Goal: Transaction & Acquisition: Purchase product/service

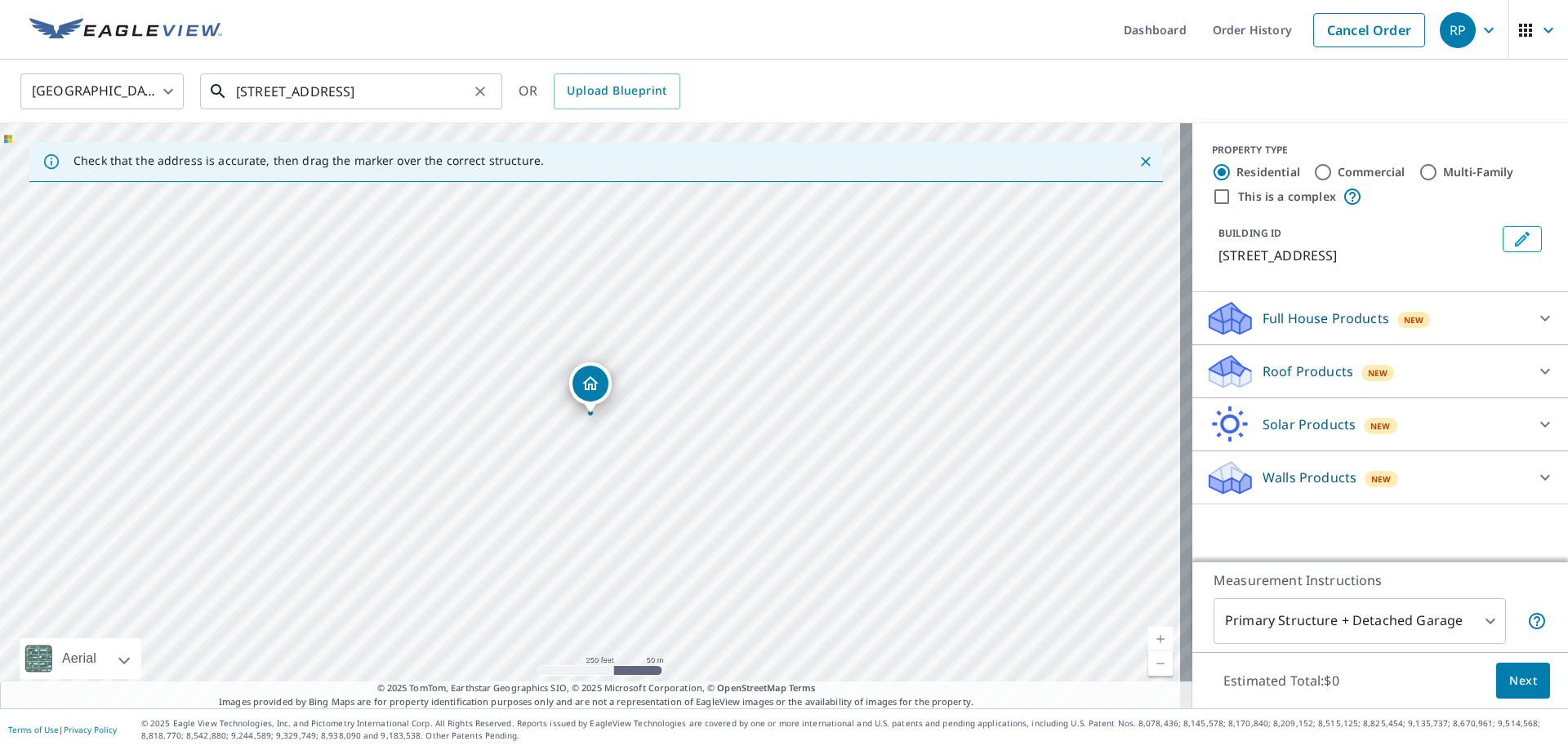
click at [356, 96] on input "[STREET_ADDRESS]" at bounding box center [352, 91] width 233 height 46
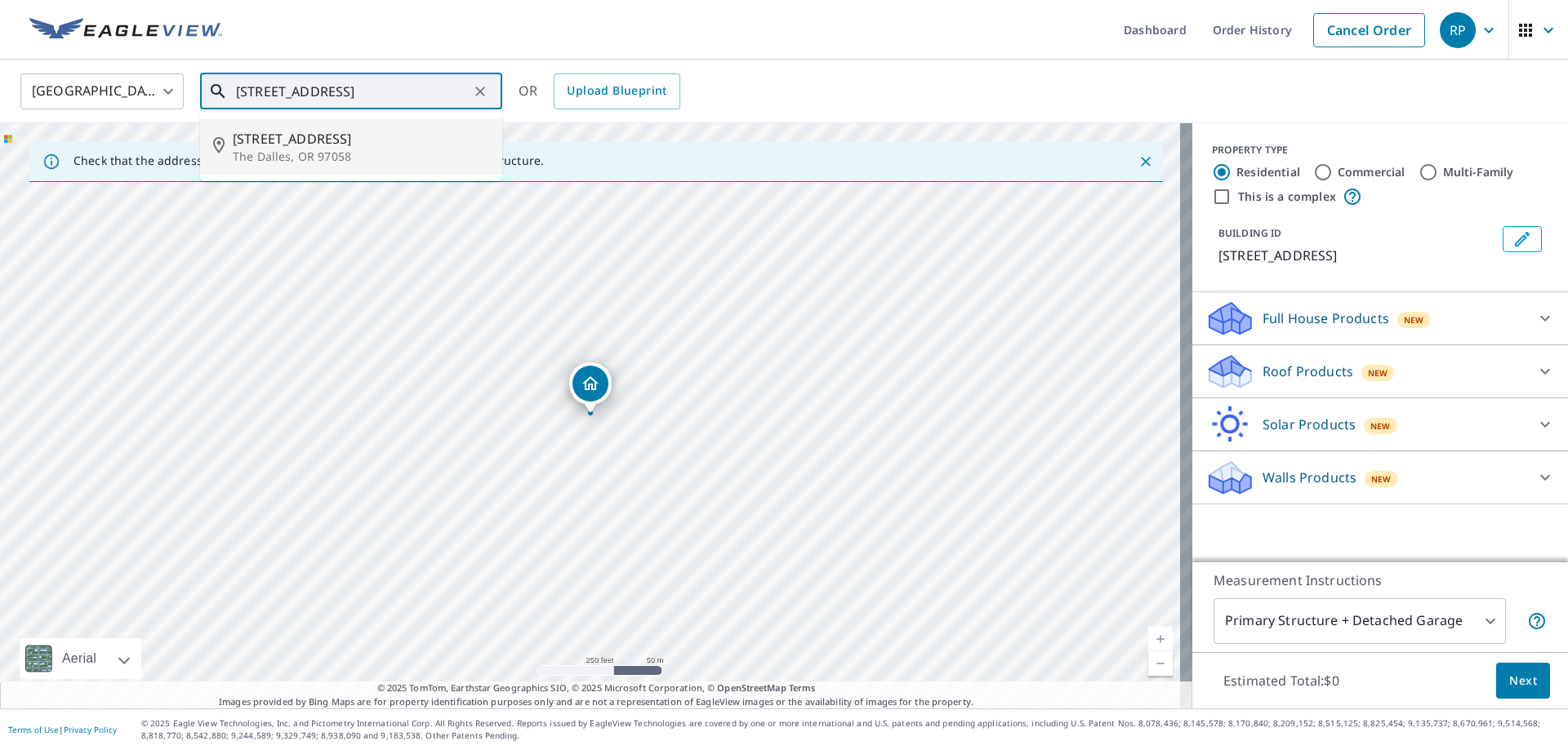
click at [411, 142] on span "[STREET_ADDRESS]" at bounding box center [361, 139] width 257 height 20
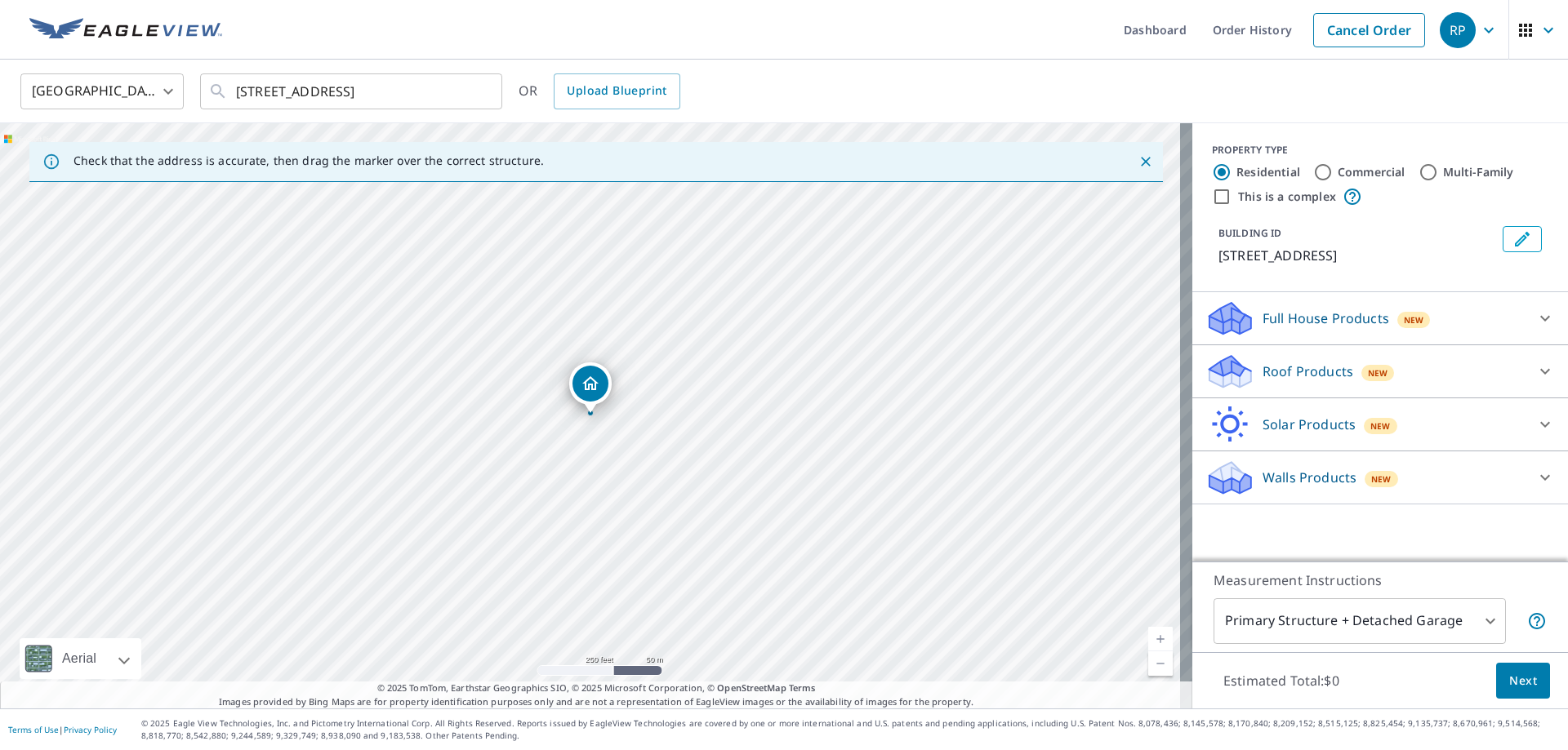
click at [1287, 376] on div "Roof Products New" at bounding box center [1366, 371] width 321 height 38
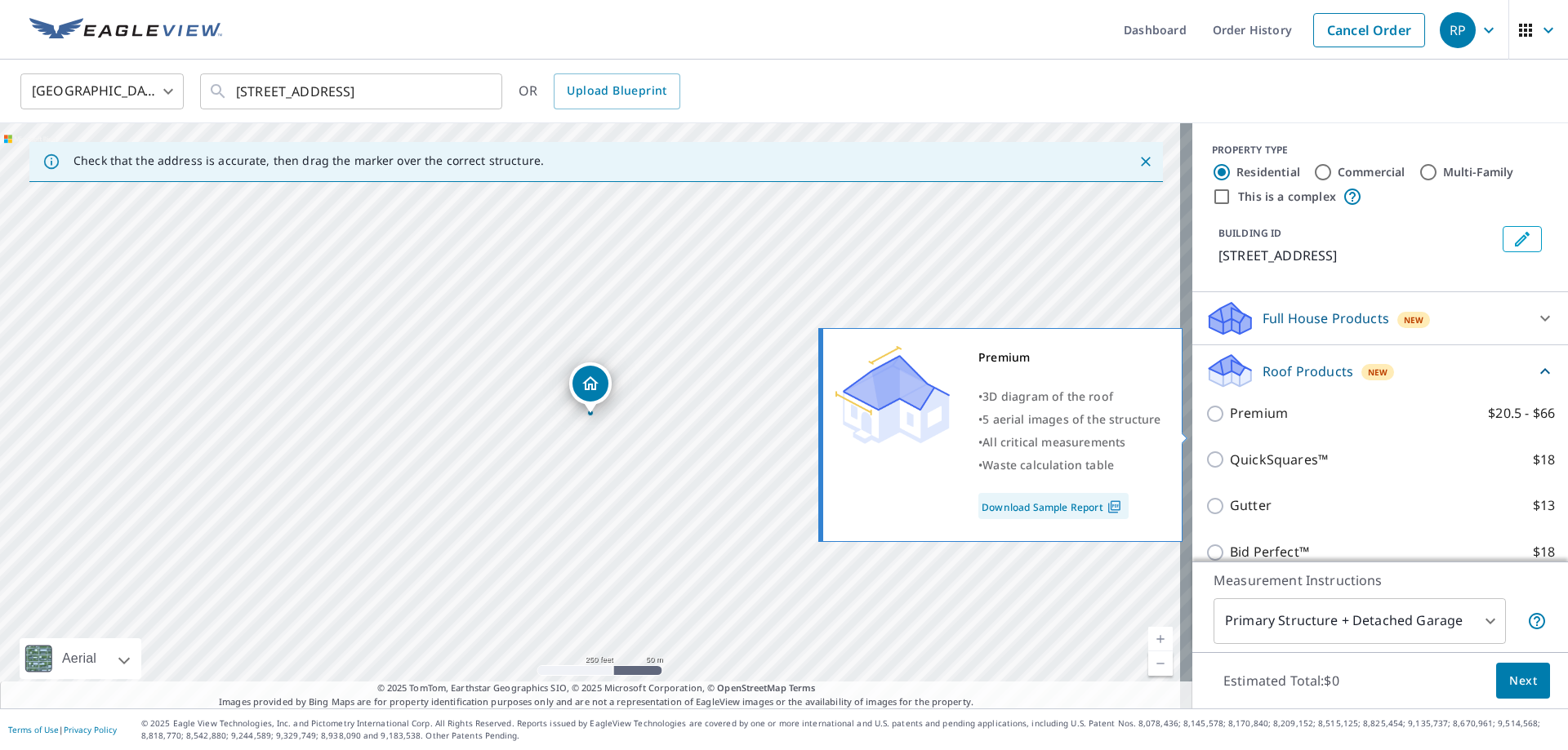
click at [1246, 423] on p "Premium" at bounding box center [1259, 413] width 58 height 20
click at [1230, 423] on input "Premium $20.5 - $66" at bounding box center [1217, 414] width 25 height 20
checkbox input "true"
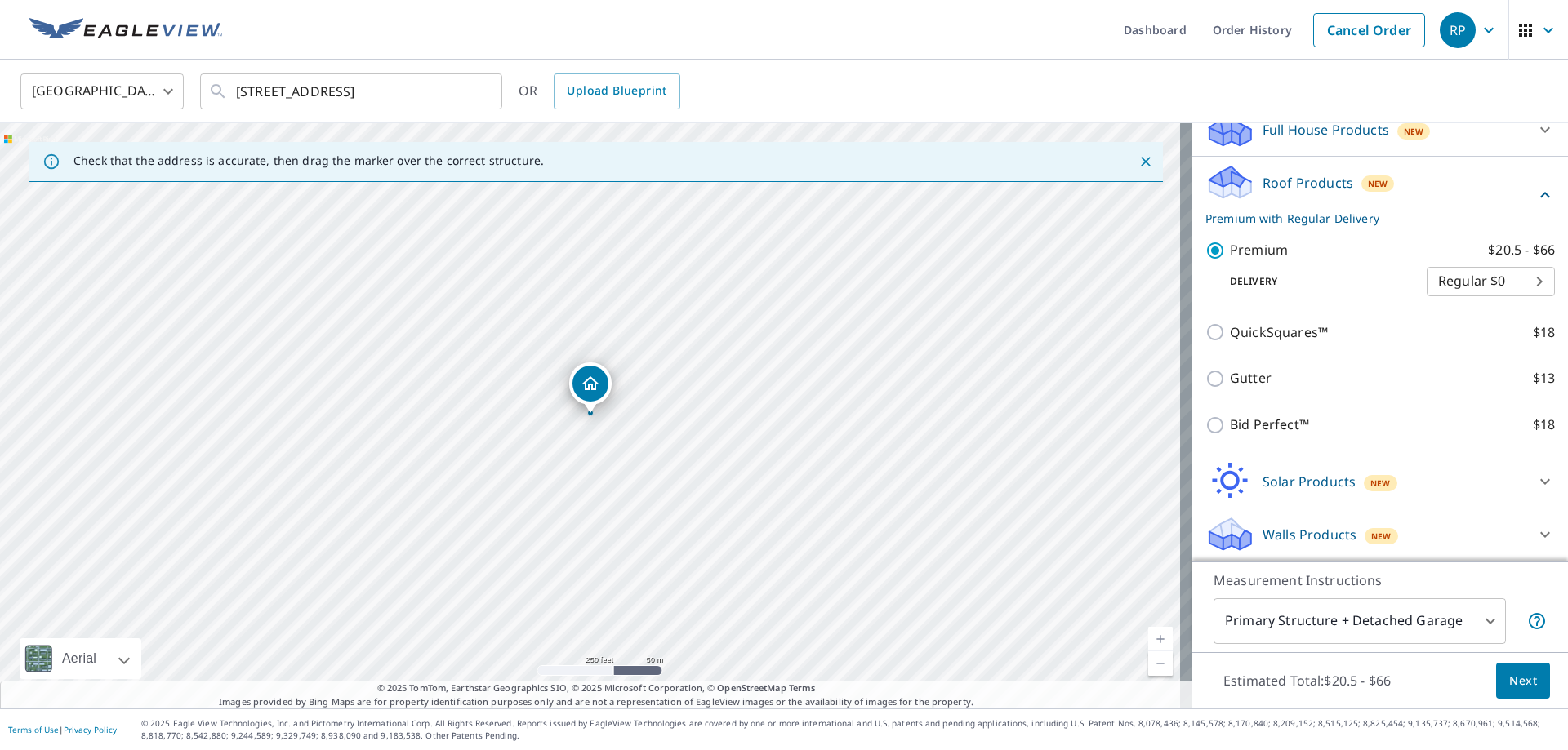
scroll to position [208, 0]
click at [1519, 671] on span "Next" at bounding box center [1522, 681] width 27 height 20
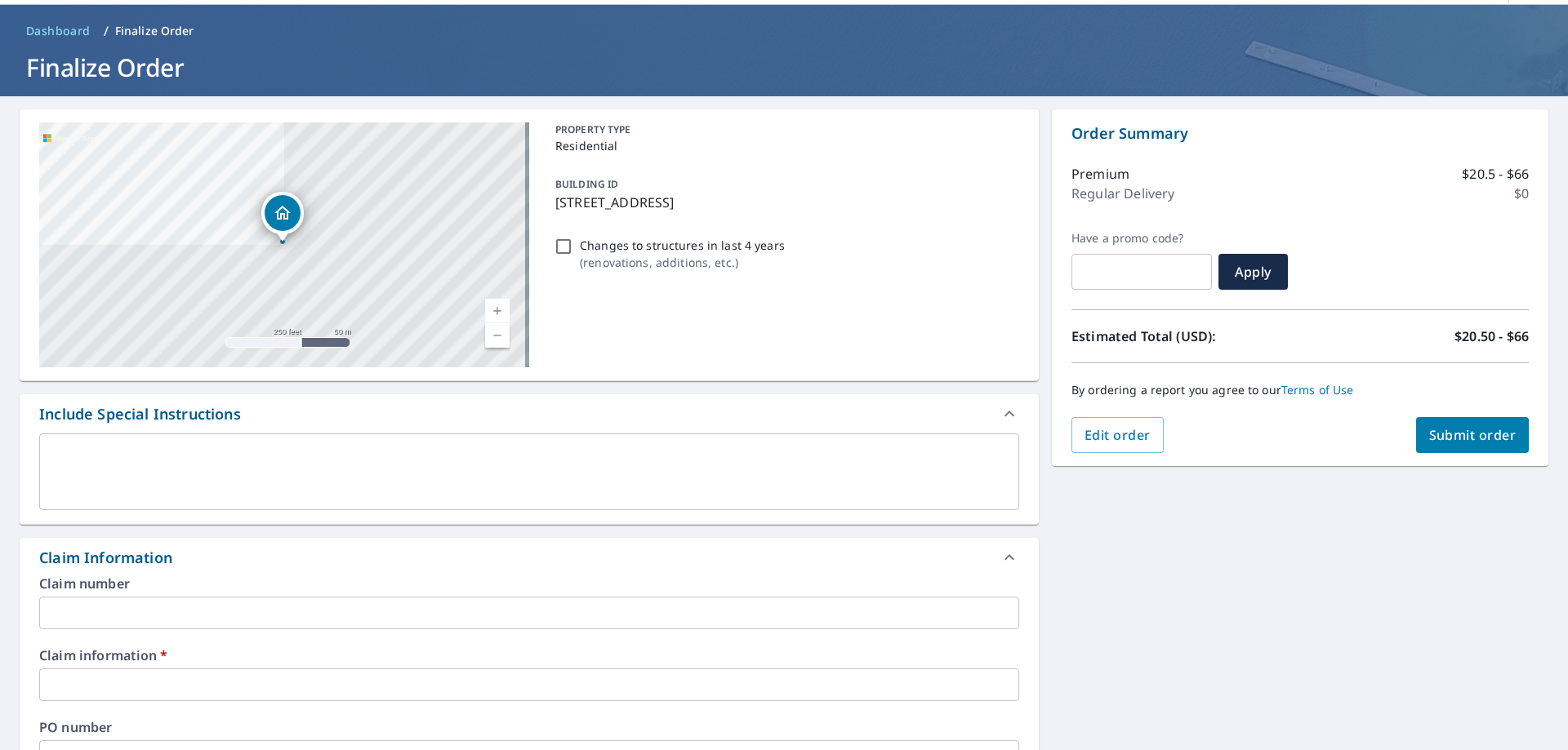
scroll to position [204, 0]
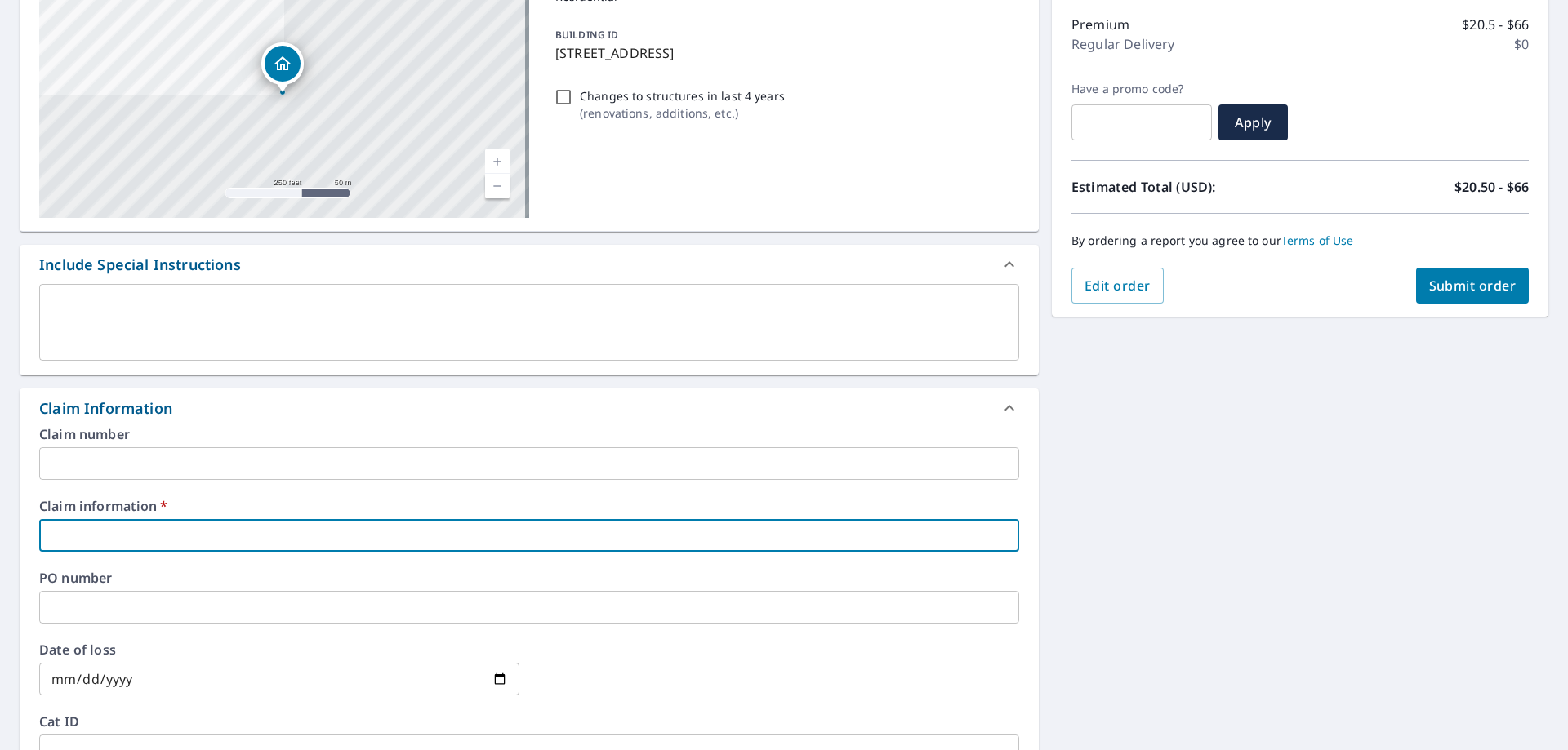
click at [219, 532] on input "text" at bounding box center [529, 535] width 980 height 33
type input "There is no claim info"
checkbox input "true"
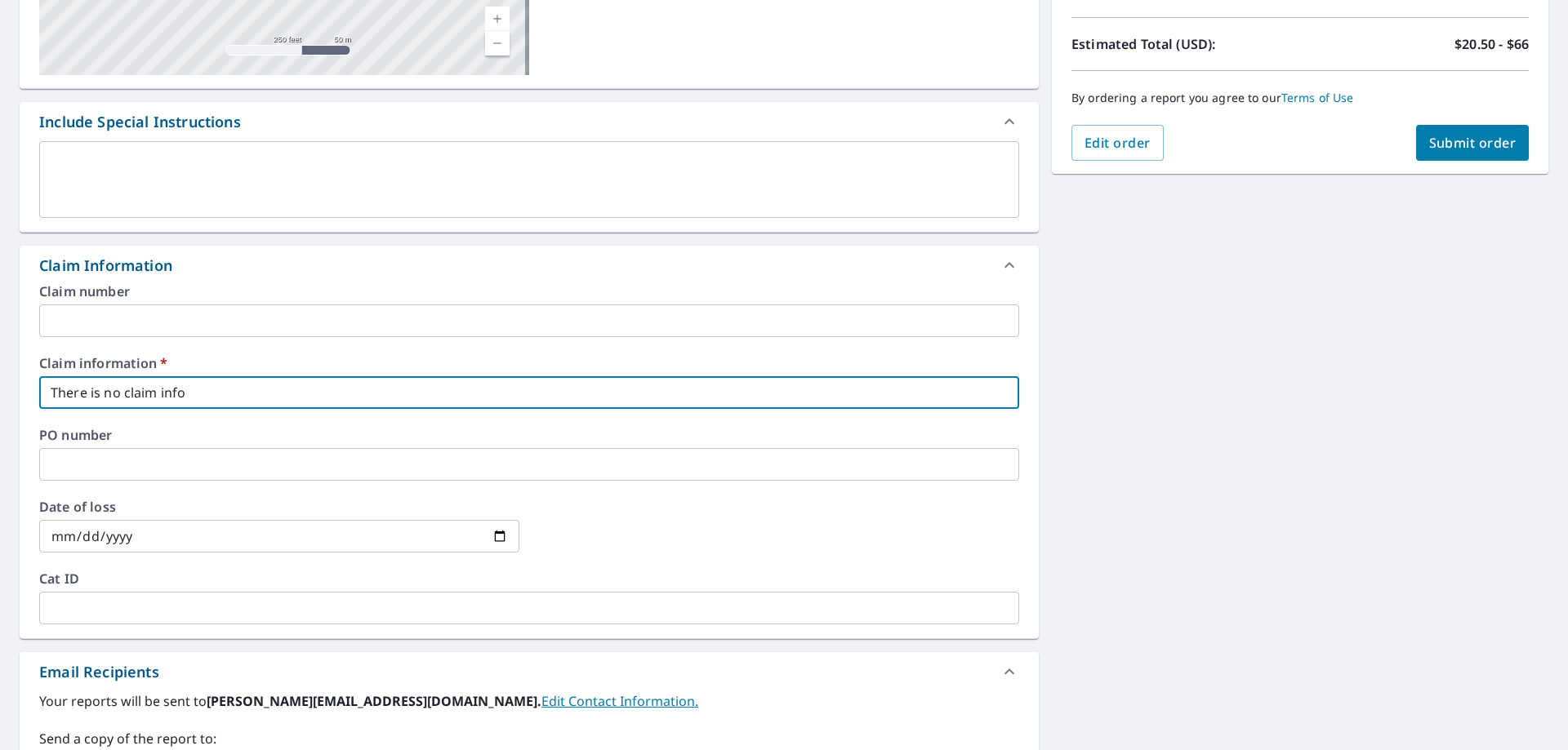
scroll to position [640, 0]
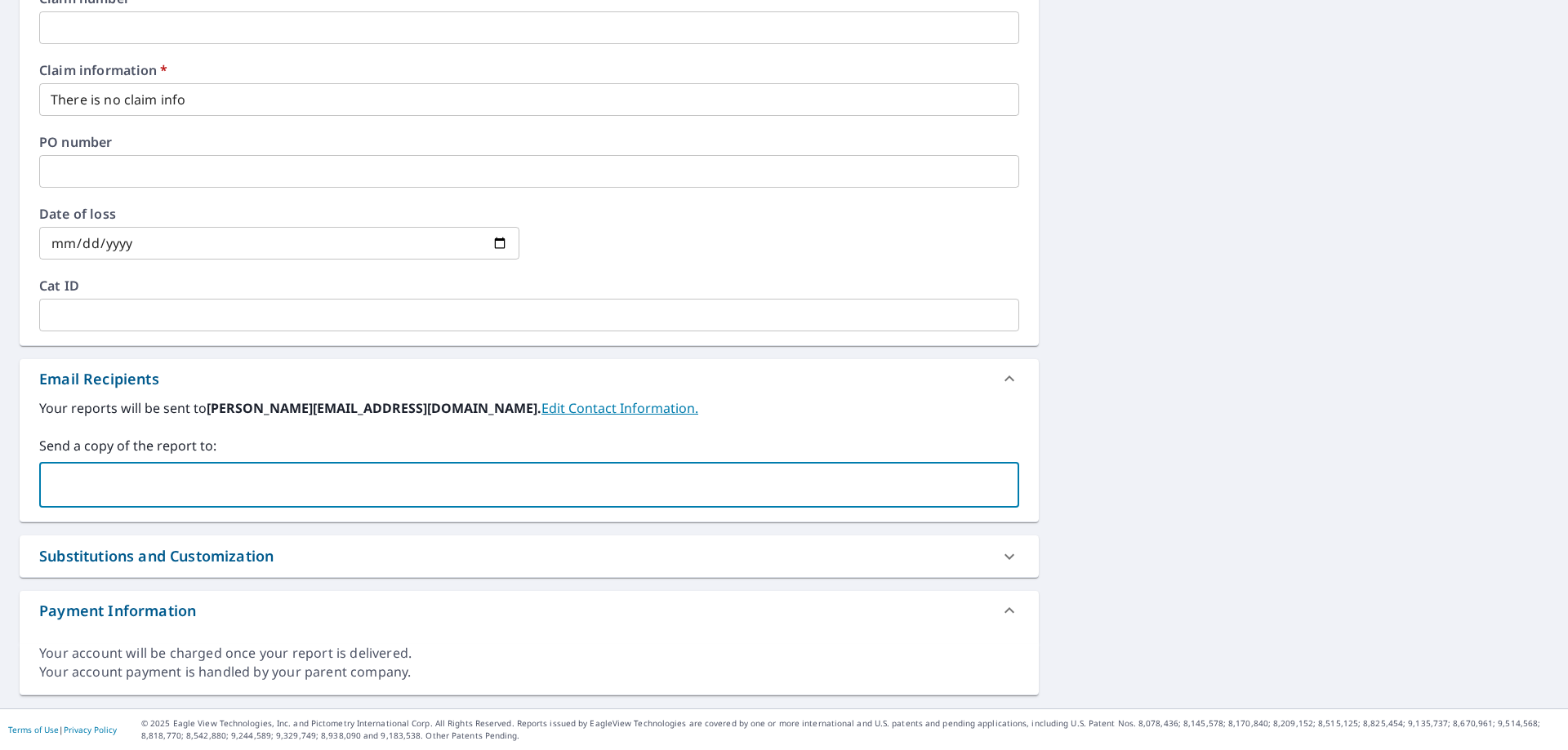
click at [137, 479] on input "text" at bounding box center [516, 485] width 941 height 31
type input "[PERSON_NAME][EMAIL_ADDRESS][PERSON_NAME][DOMAIN_NAME];"
checkbox input "true"
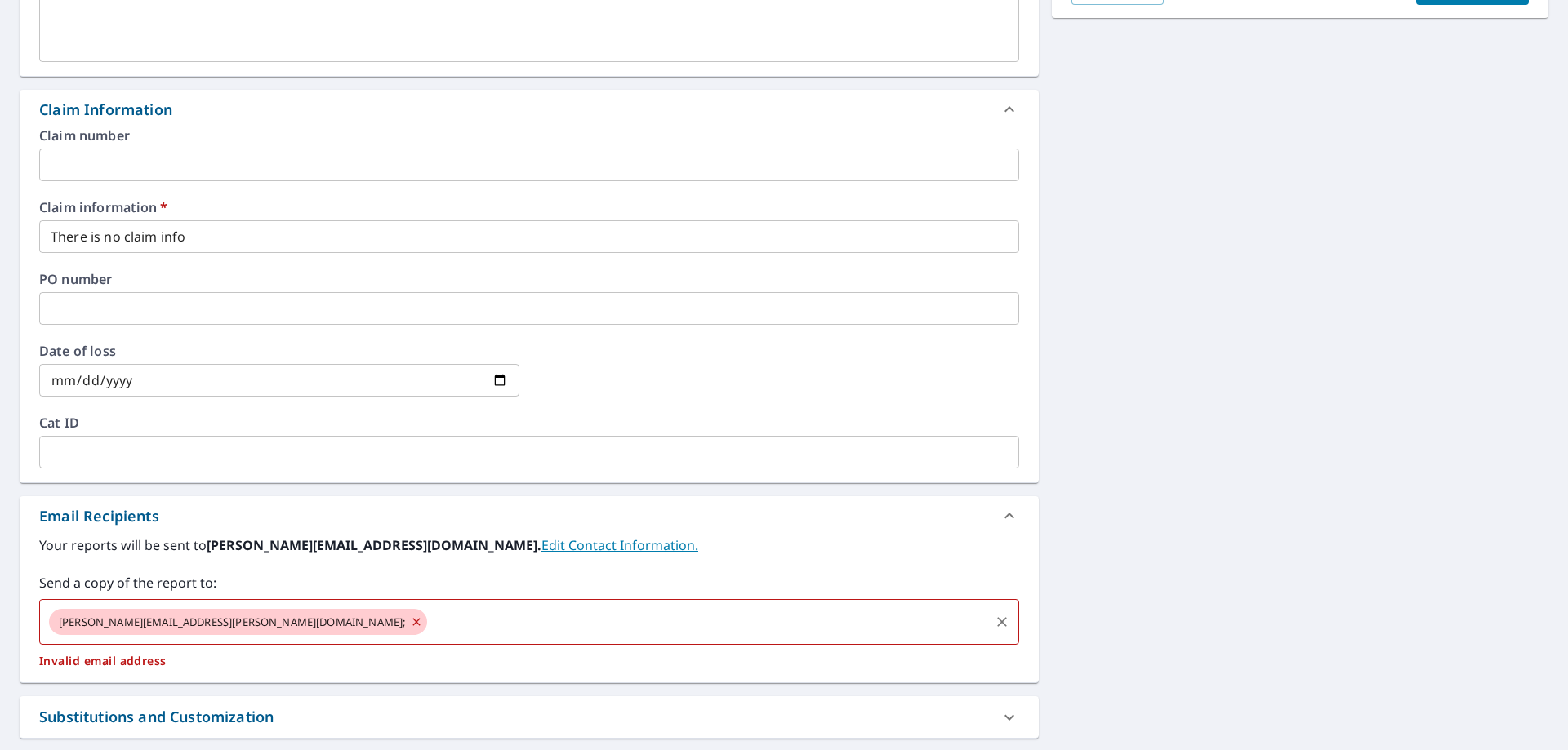
scroll to position [664, 0]
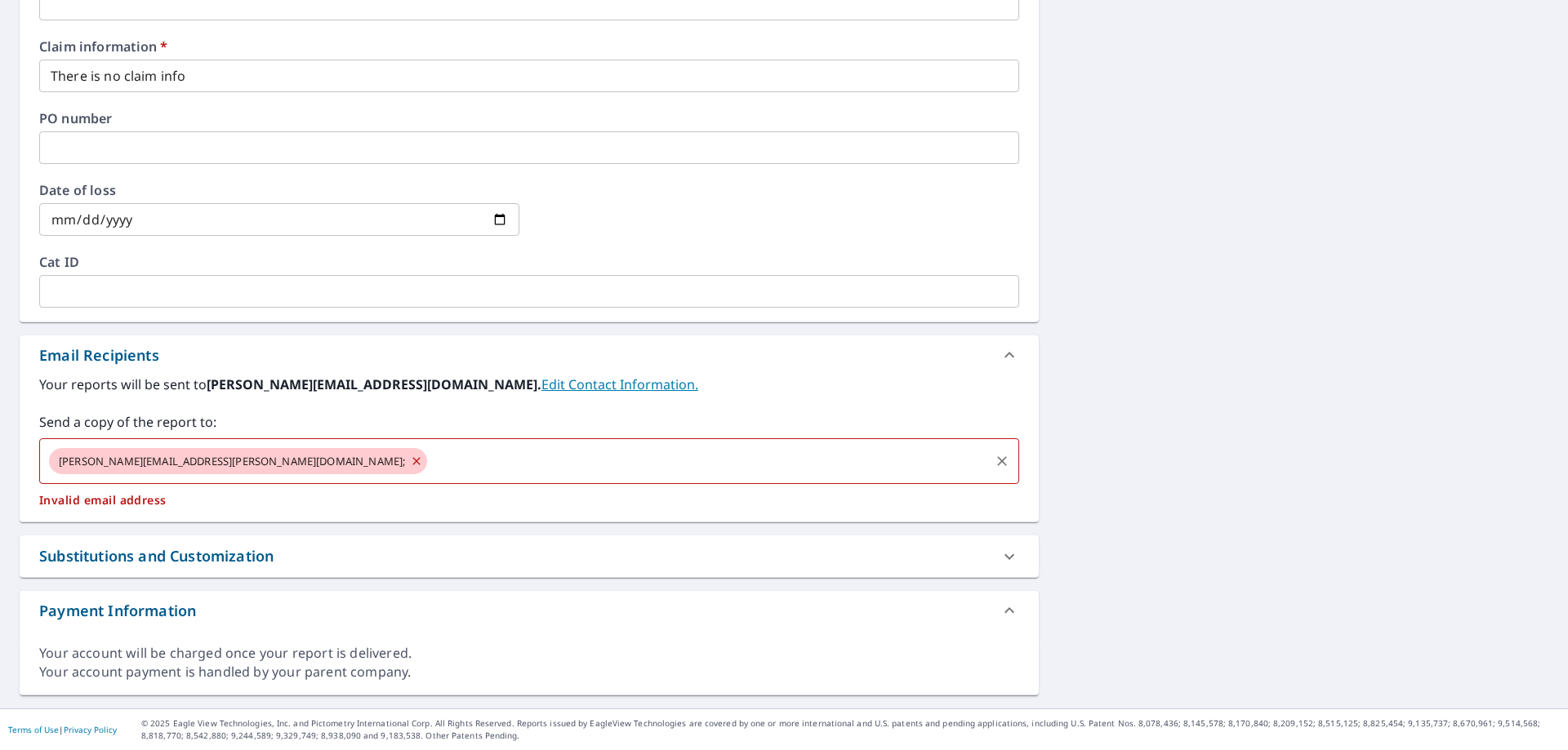
paste input "[EMAIL_ADDRESS][DOMAIN_NAME]"
type input "[EMAIL_ADDRESS][DOMAIN_NAME]"
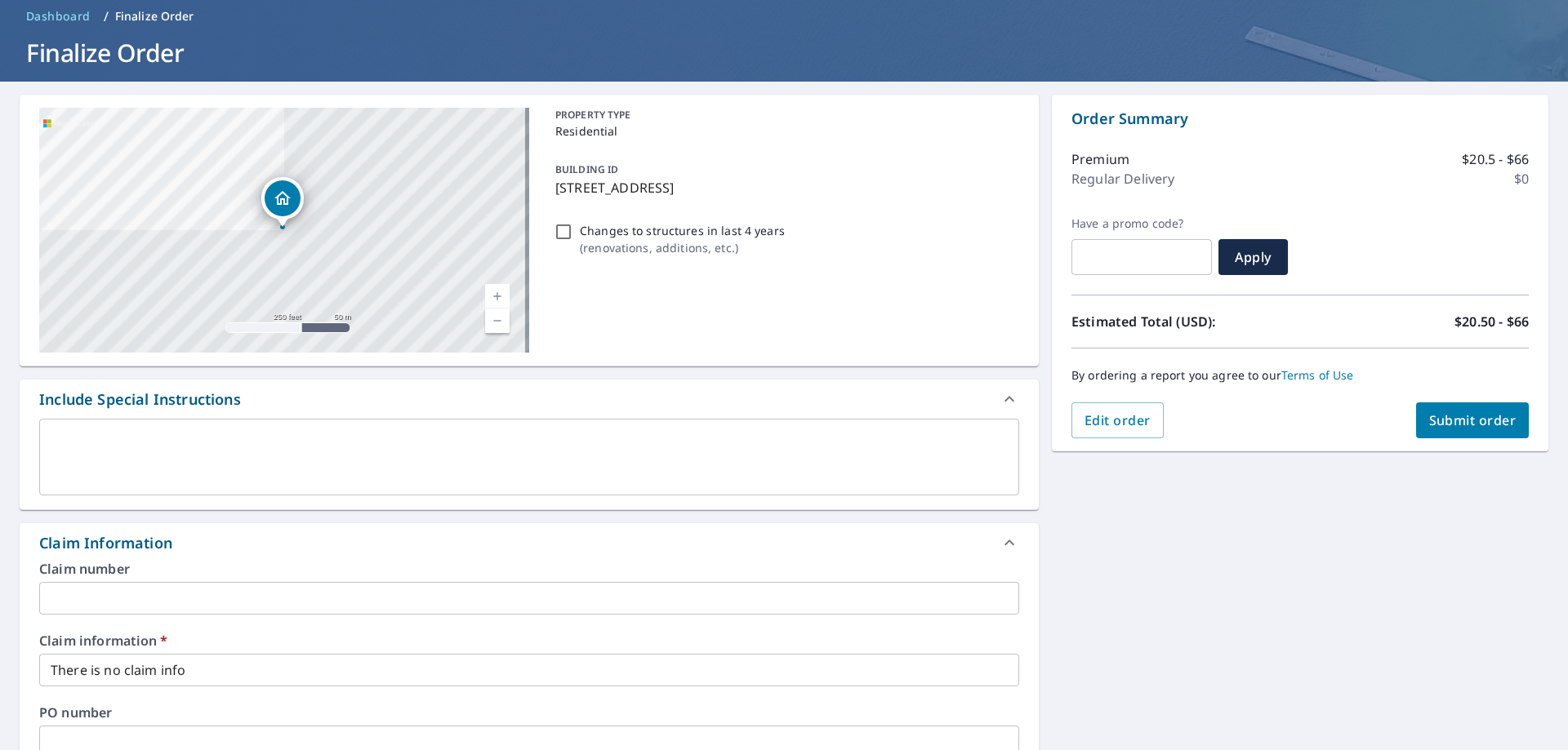
scroll to position [60, 0]
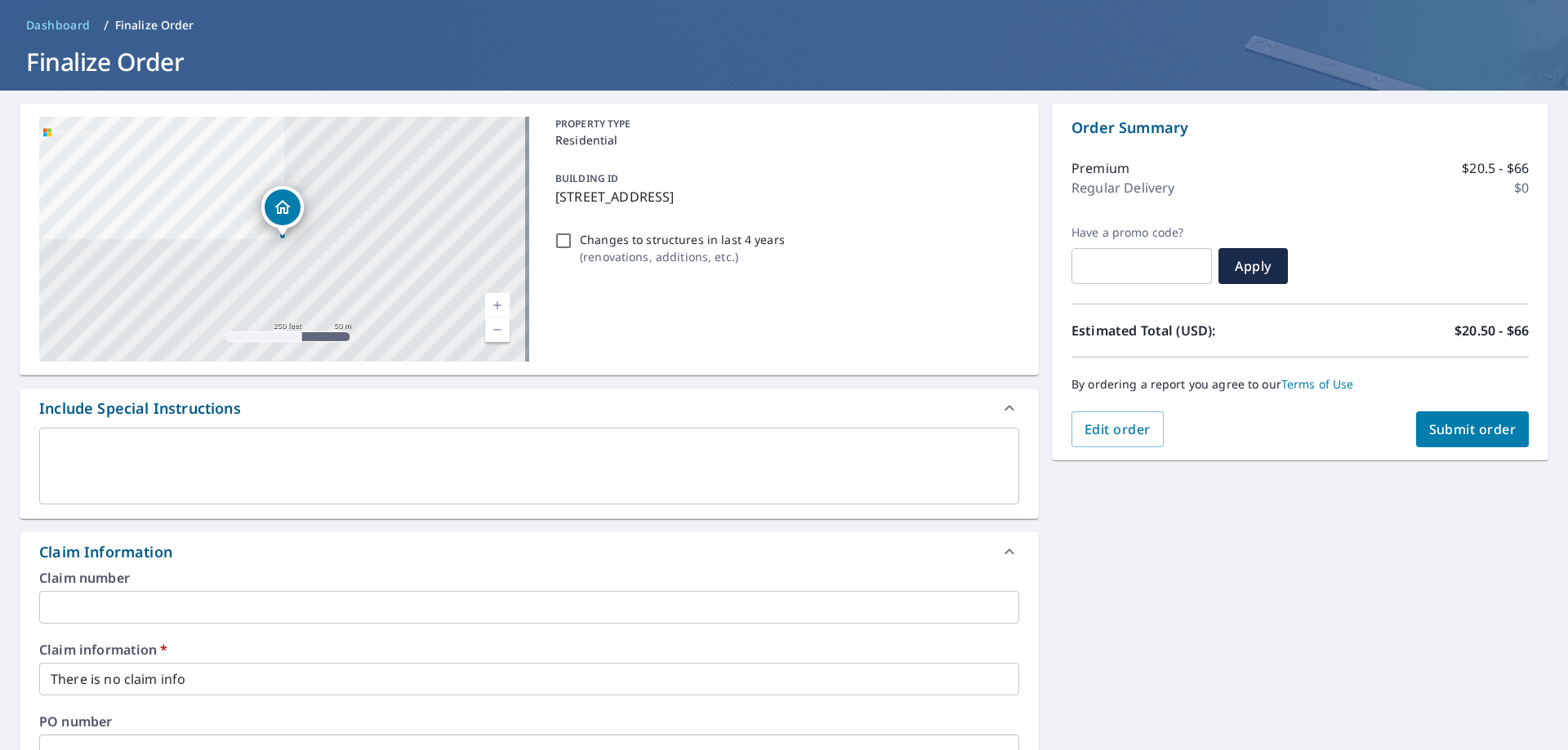
click at [1456, 402] on div "By ordering a report you agree to our Terms of Use" at bounding box center [1300, 384] width 457 height 54
click at [1453, 426] on span "Submit order" at bounding box center [1472, 430] width 87 height 18
click at [1457, 429] on span "Submit order" at bounding box center [1472, 430] width 87 height 18
checkbox input "true"
